Goal: Entertainment & Leisure: Consume media (video, audio)

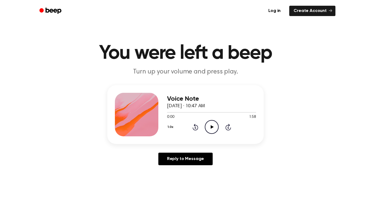
click at [214, 128] on icon "Play Audio" at bounding box center [212, 127] width 14 height 14
drag, startPoint x: 177, startPoint y: 113, endPoint x: 164, endPoint y: 115, distance: 12.6
click at [164, 115] on div "Voice Note [DATE] · 10:47 AM 0:13 1:58 Your browser does not support the [objec…" at bounding box center [185, 114] width 156 height 59
click at [167, 112] on div at bounding box center [172, 112] width 11 height 1
click at [212, 125] on icon at bounding box center [211, 127] width 2 height 4
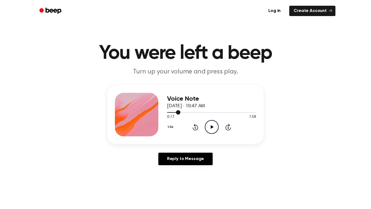
click at [174, 113] on div at bounding box center [211, 112] width 89 height 4
click at [169, 113] on div at bounding box center [211, 112] width 89 height 4
click at [206, 124] on icon "Play Audio" at bounding box center [212, 127] width 14 height 14
click at [211, 124] on icon "Pause Audio" at bounding box center [212, 127] width 14 height 14
click at [173, 112] on div at bounding box center [173, 112] width 12 height 1
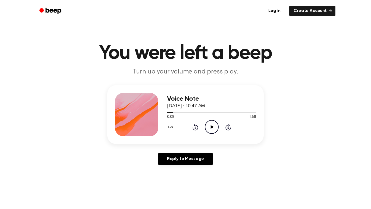
click at [207, 126] on icon "Play Audio" at bounding box center [212, 127] width 14 height 14
click at [207, 126] on icon "Pause Audio" at bounding box center [212, 127] width 14 height 14
click at [214, 121] on icon "Play Audio" at bounding box center [212, 127] width 14 height 14
click at [214, 121] on icon "Pause Audio" at bounding box center [212, 127] width 14 height 14
click at [174, 113] on span at bounding box center [175, 112] width 4 height 4
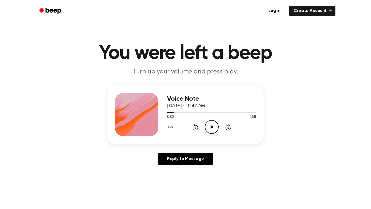
click at [215, 127] on icon "Play Audio" at bounding box center [212, 127] width 14 height 14
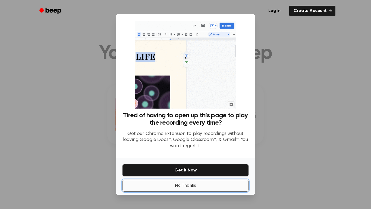
click at [206, 182] on button "No Thanks" at bounding box center [185, 185] width 126 height 12
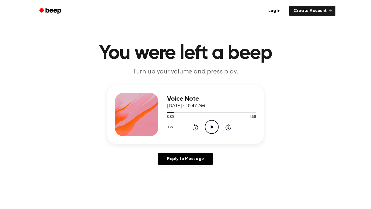
click at [211, 125] on icon "Play Audio" at bounding box center [212, 127] width 14 height 14
click at [211, 125] on icon "Pause Audio" at bounding box center [212, 127] width 14 height 14
click at [207, 124] on icon "Play Audio" at bounding box center [212, 127] width 14 height 14
click at [205, 126] on circle at bounding box center [211, 126] width 13 height 13
click at [215, 131] on icon "Play Audio" at bounding box center [212, 127] width 14 height 14
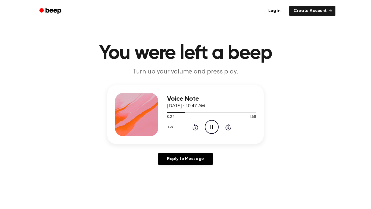
click at [213, 127] on icon "Pause Audio" at bounding box center [212, 127] width 14 height 14
click at [213, 124] on icon "Play Audio" at bounding box center [212, 127] width 14 height 14
click at [213, 124] on icon "Pause Audio" at bounding box center [212, 127] width 14 height 14
click at [209, 127] on icon "Play Audio" at bounding box center [212, 127] width 14 height 14
click at [213, 125] on icon "Pause Audio" at bounding box center [212, 127] width 14 height 14
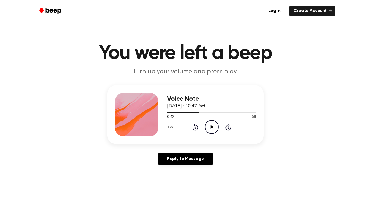
click at [209, 127] on icon "Play Audio" at bounding box center [212, 127] width 14 height 14
click at [211, 127] on icon "Pause Audio" at bounding box center [212, 127] width 14 height 14
click at [202, 112] on div at bounding box center [187, 112] width 40 height 1
click at [211, 124] on icon "Play Audio" at bounding box center [212, 127] width 14 height 14
click at [211, 124] on icon "Pause Audio" at bounding box center [212, 127] width 14 height 14
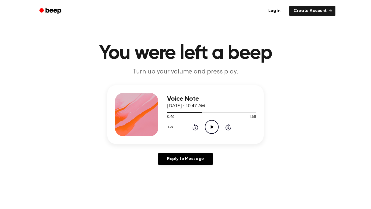
click at [211, 124] on icon "Play Audio" at bounding box center [212, 127] width 14 height 14
click at [211, 124] on icon "Pause Audio" at bounding box center [212, 127] width 14 height 14
click at [209, 127] on icon "Play Audio" at bounding box center [212, 127] width 14 height 14
click at [204, 114] on div "0:55 1:58" at bounding box center [211, 117] width 89 height 6
click at [204, 113] on div at bounding box center [211, 112] width 89 height 4
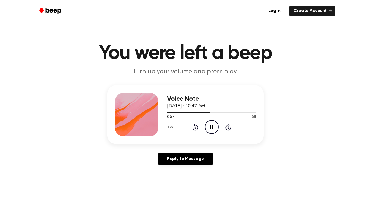
click at [209, 125] on icon "Pause Audio" at bounding box center [212, 127] width 14 height 14
click at [203, 111] on div at bounding box center [211, 112] width 89 height 4
click at [211, 127] on icon "Pause Audio" at bounding box center [212, 127] width 14 height 14
click at [213, 127] on icon at bounding box center [211, 127] width 3 height 4
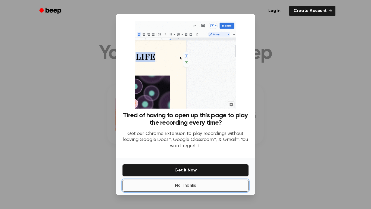
click at [198, 188] on button "No Thanks" at bounding box center [185, 185] width 126 height 12
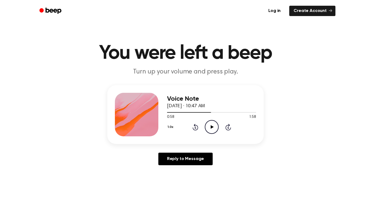
click at [212, 125] on icon "Play Audio" at bounding box center [212, 127] width 14 height 14
click at [212, 125] on icon "Pause Audio" at bounding box center [212, 127] width 14 height 14
click at [217, 125] on icon "Play Audio" at bounding box center [212, 127] width 14 height 14
click at [211, 128] on icon at bounding box center [211, 127] width 2 height 4
click at [212, 130] on icon "Play Audio" at bounding box center [212, 127] width 14 height 14
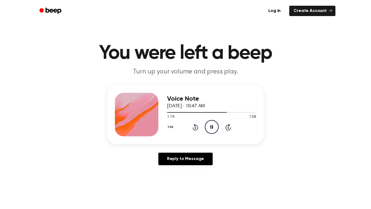
click at [212, 130] on icon "Pause Audio" at bounding box center [212, 127] width 14 height 14
click at [213, 124] on icon "Play Audio" at bounding box center [212, 127] width 14 height 14
click at [213, 124] on icon "Pause Audio" at bounding box center [212, 127] width 14 height 14
click at [207, 127] on icon "Play Audio" at bounding box center [212, 127] width 14 height 14
click at [216, 129] on icon "Pause Audio" at bounding box center [212, 127] width 14 height 14
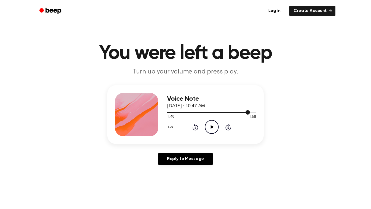
click at [242, 112] on div at bounding box center [211, 112] width 89 height 4
click at [211, 126] on icon at bounding box center [211, 127] width 3 height 4
click at [211, 126] on icon "Pause Audio" at bounding box center [212, 127] width 14 height 14
click at [195, 110] on div at bounding box center [211, 112] width 89 height 4
click at [209, 121] on icon "Play Audio" at bounding box center [212, 127] width 14 height 14
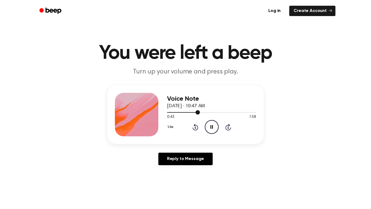
click at [190, 112] on div at bounding box center [211, 112] width 89 height 4
click at [211, 122] on icon "Pause Audio" at bounding box center [212, 127] width 14 height 14
click at [211, 122] on icon "Play Audio" at bounding box center [212, 127] width 14 height 14
click at [211, 122] on icon "Pause Audio" at bounding box center [212, 127] width 14 height 14
